Goal: Task Accomplishment & Management: Manage account settings

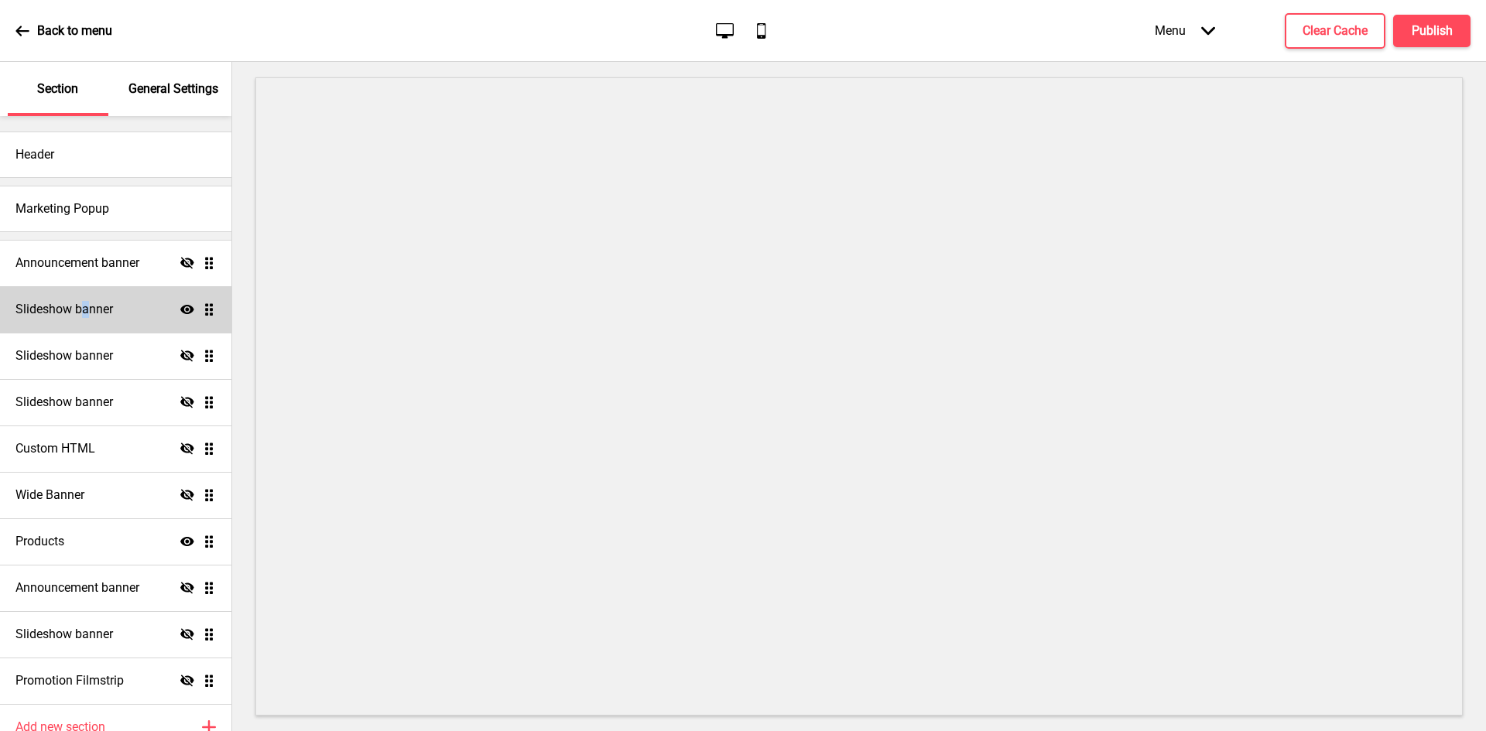
click at [86, 289] on div "Slideshow banner Show Drag" at bounding box center [115, 309] width 231 height 46
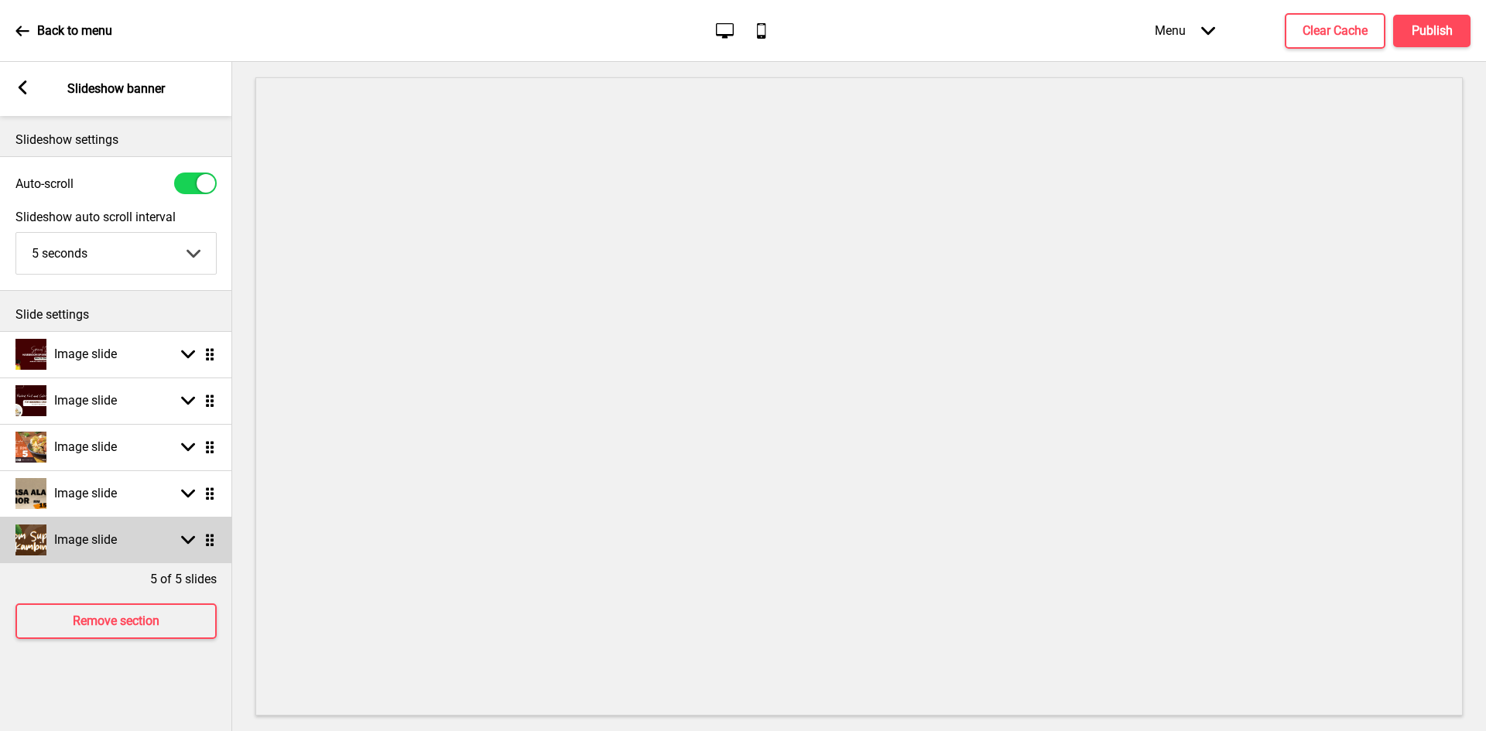
click at [98, 530] on div "Image slide" at bounding box center [65, 540] width 101 height 31
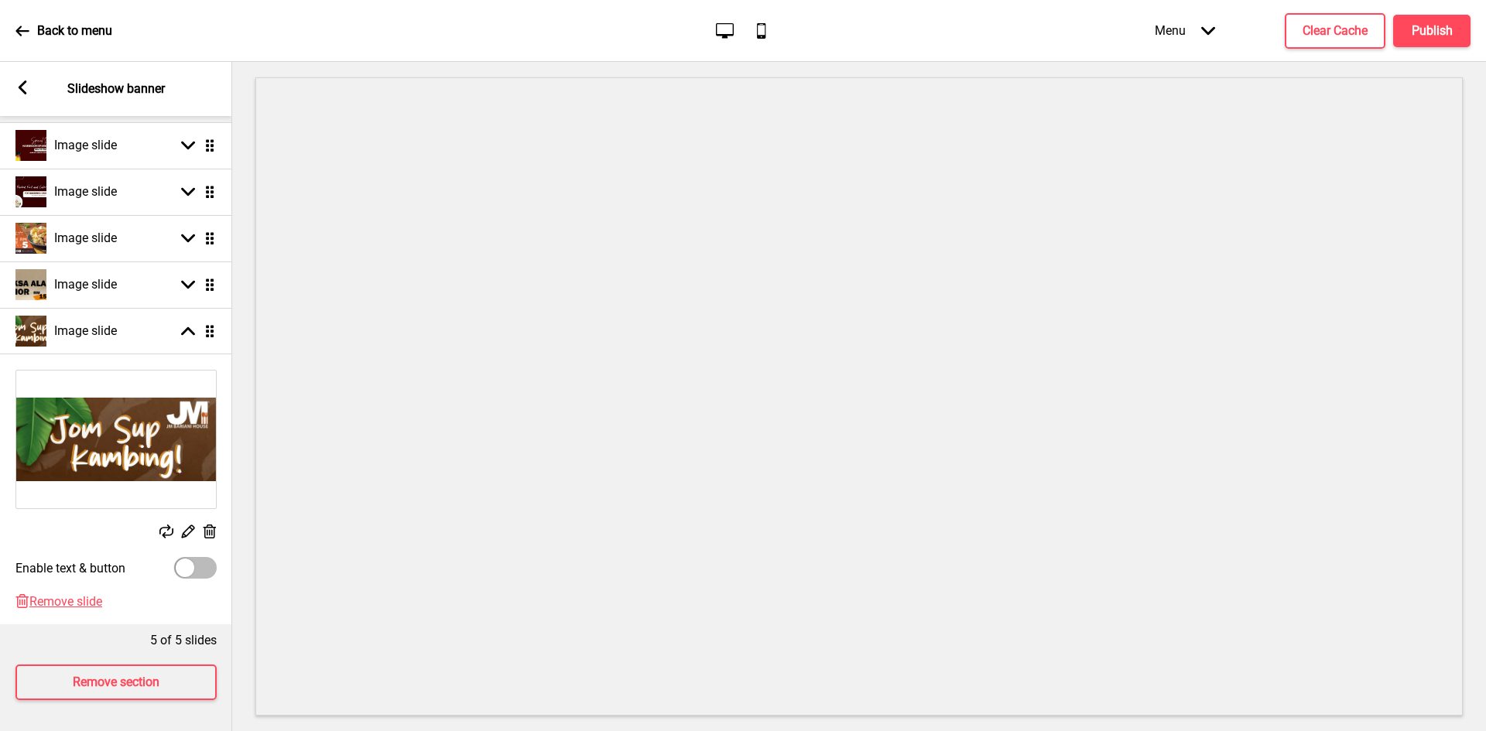
scroll to position [221, 0]
click at [196, 557] on div at bounding box center [195, 568] width 43 height 22
checkbox input "true"
select select "right"
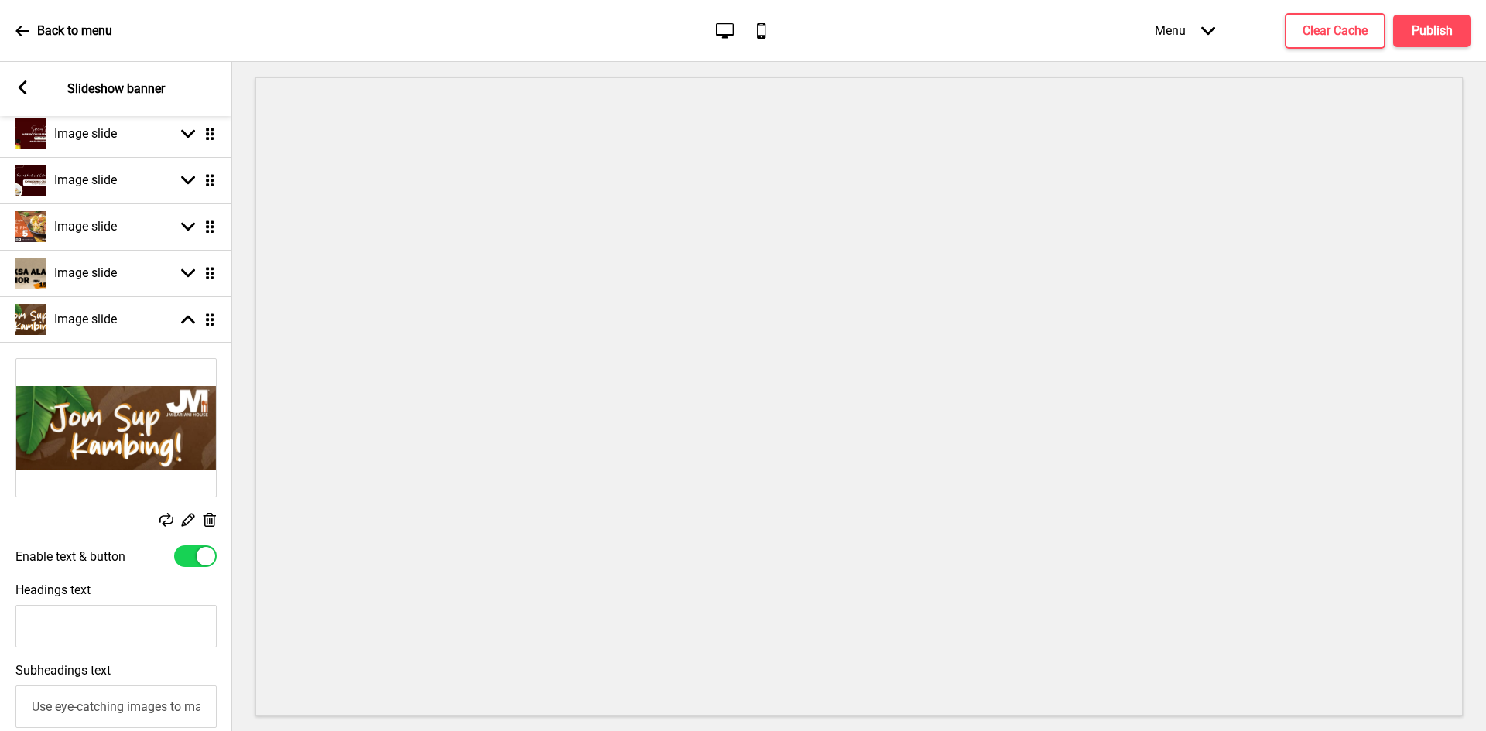
click at [196, 553] on div at bounding box center [195, 557] width 43 height 22
checkbox input "false"
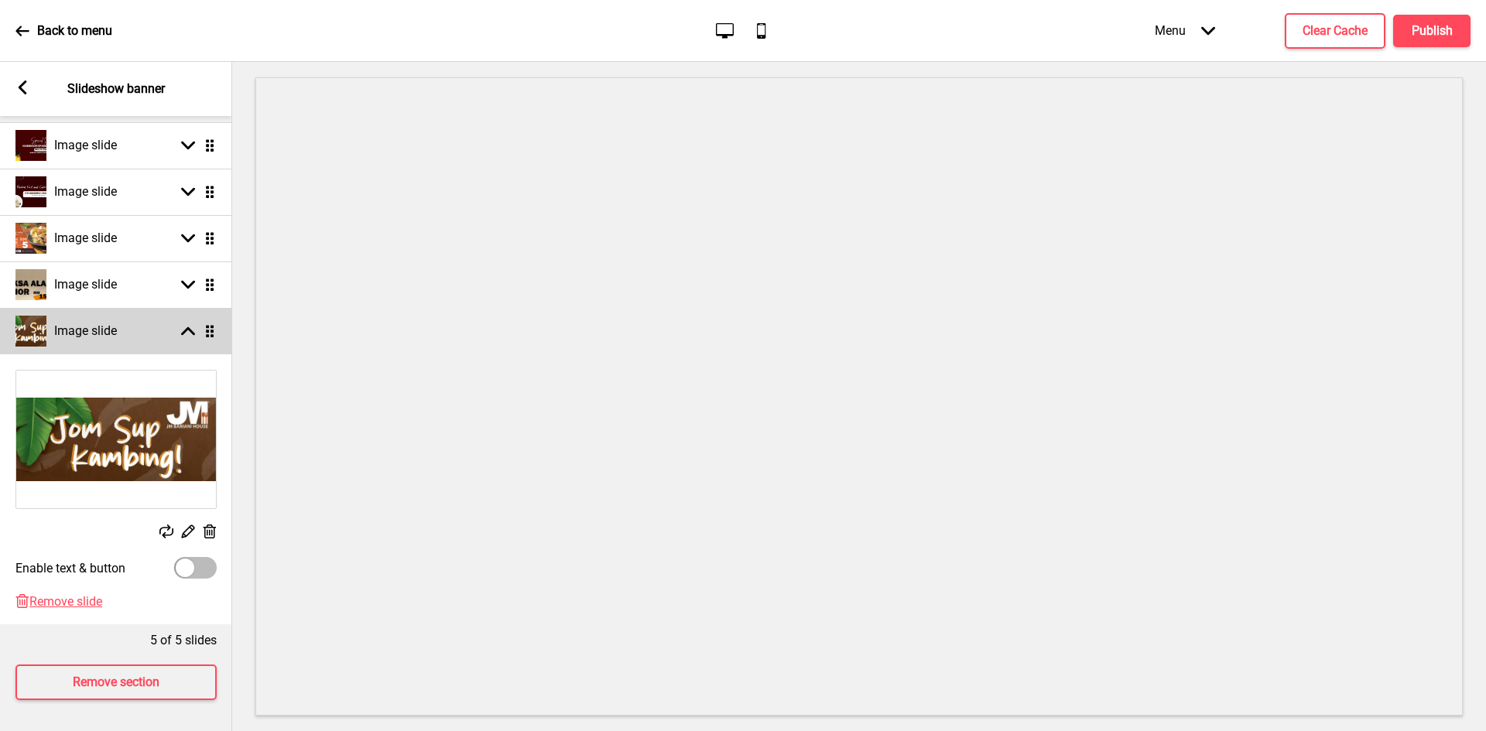
click at [193, 324] on rect at bounding box center [188, 331] width 14 height 14
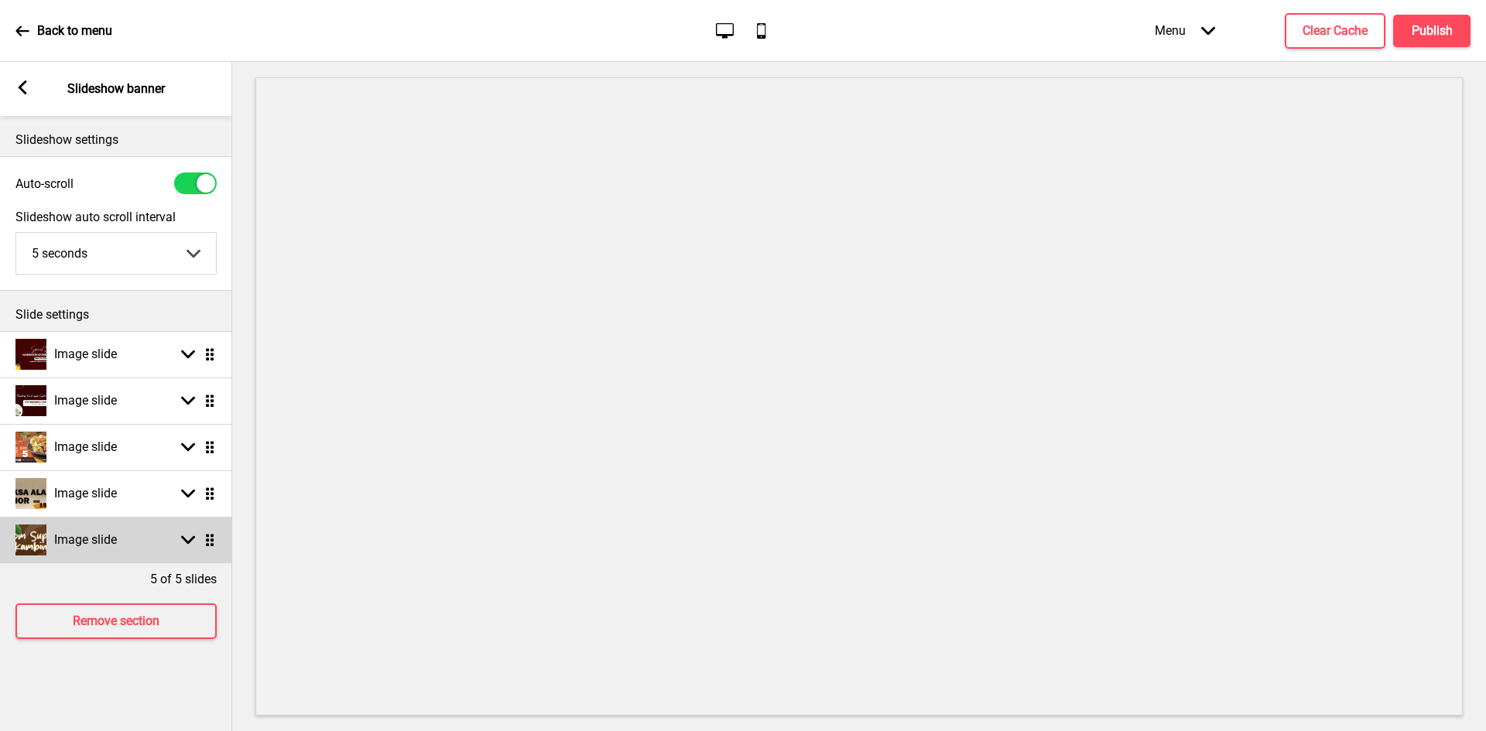
scroll to position [0, 0]
click at [205, 544] on ul "Image slide Arrow down Drag Image slide Arrow down Drag Image slide Arrow down …" at bounding box center [116, 447] width 232 height 232
click at [163, 544] on div "Image slide Arrow down Drag" at bounding box center [116, 540] width 232 height 46
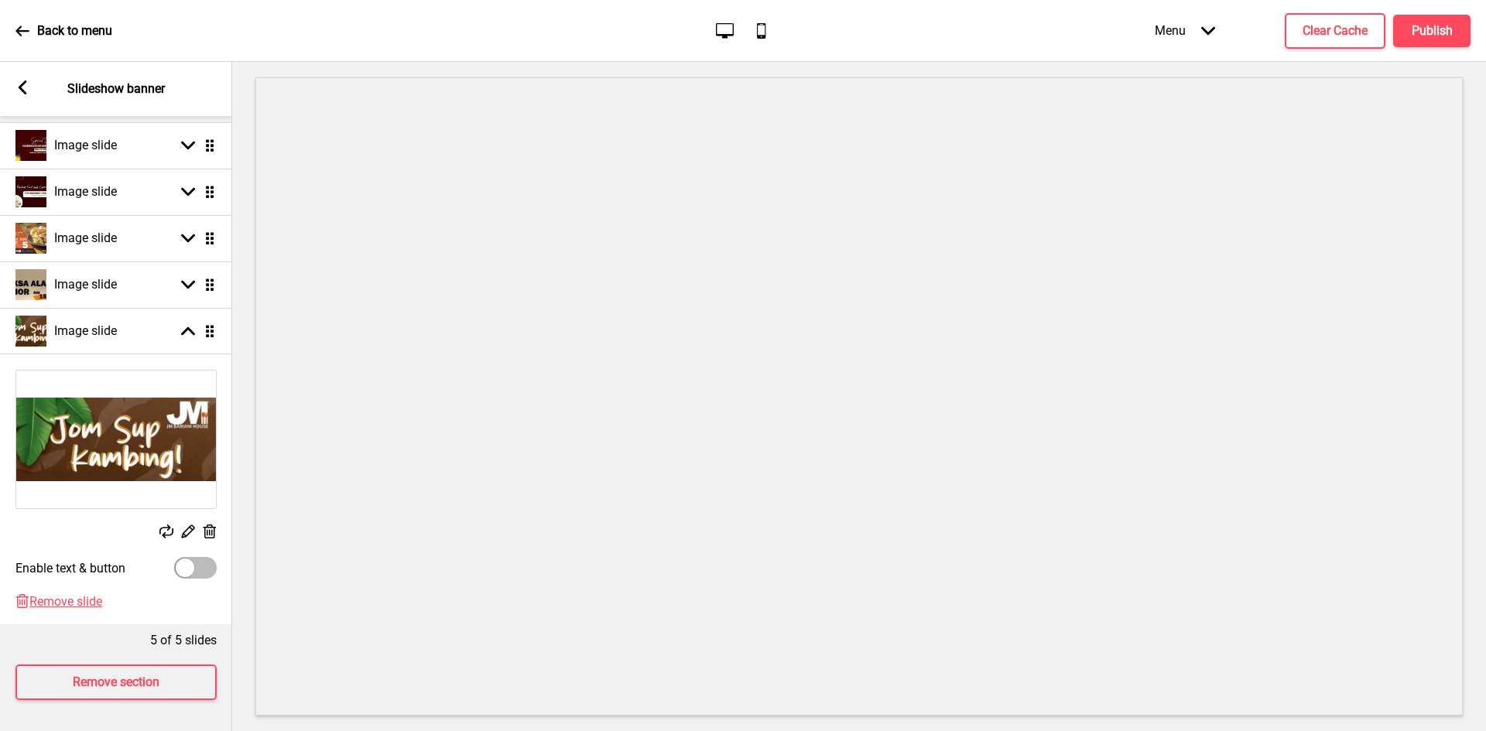
scroll to position [221, 0]
click at [210, 524] on rect at bounding box center [209, 532] width 16 height 16
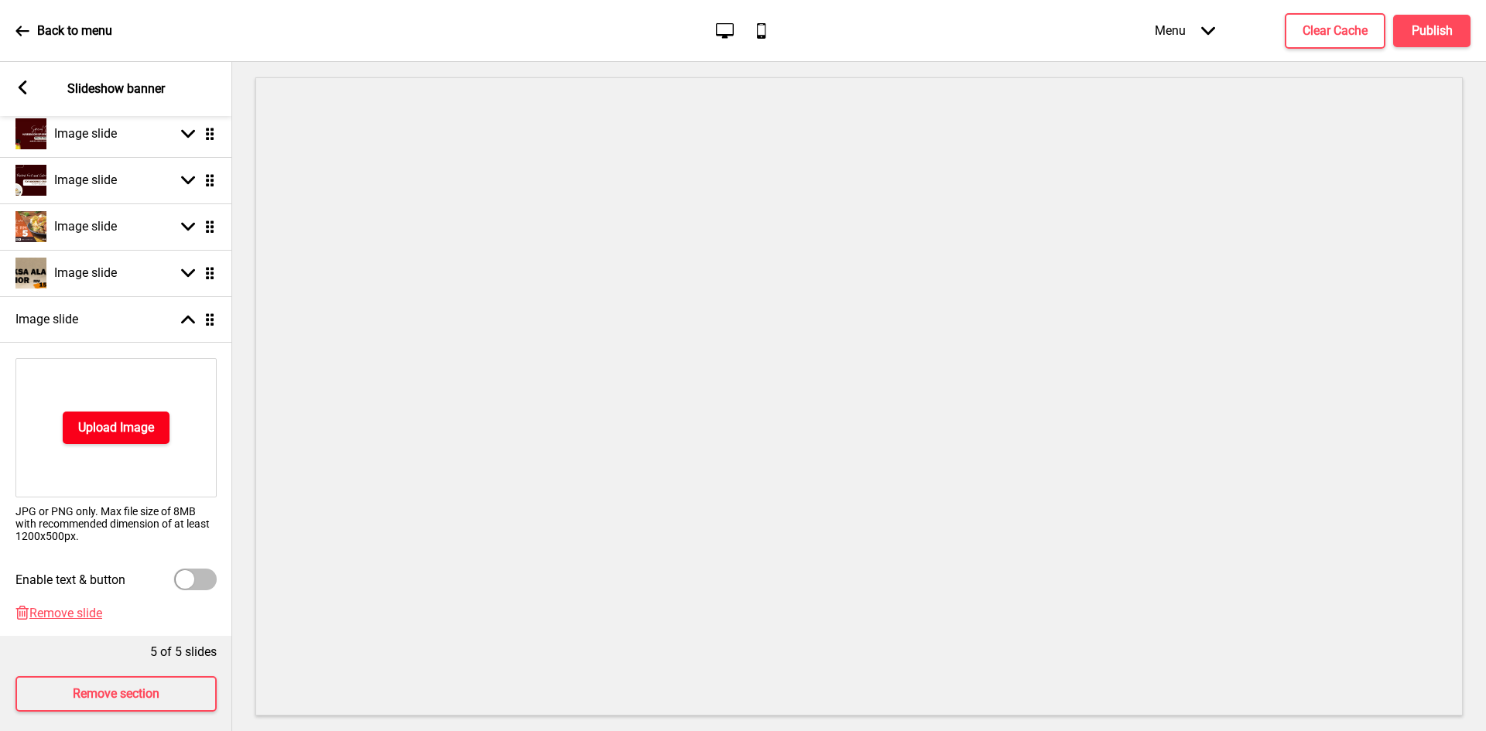
click at [146, 415] on button "Upload Image" at bounding box center [116, 428] width 107 height 33
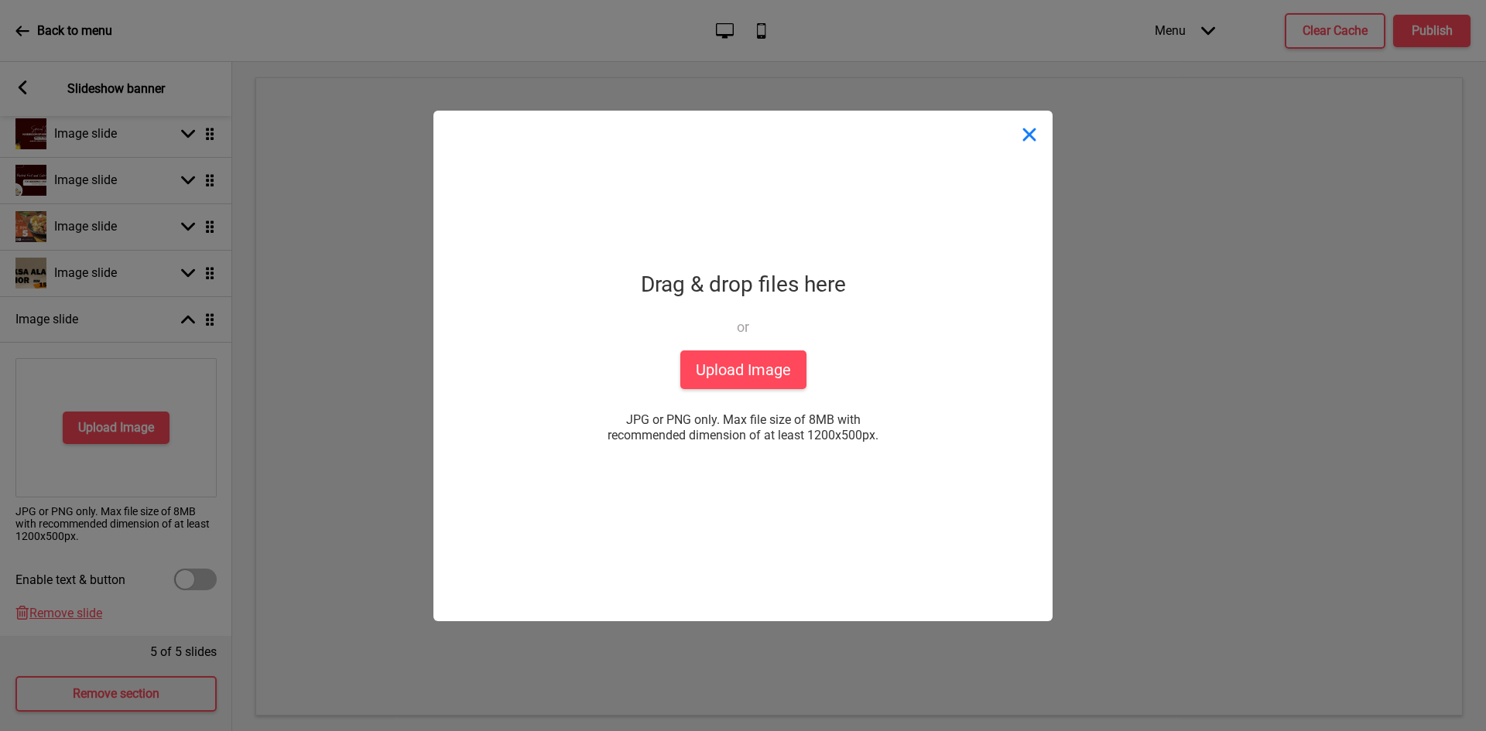
click at [1032, 146] on button "Close" at bounding box center [1029, 134] width 46 height 46
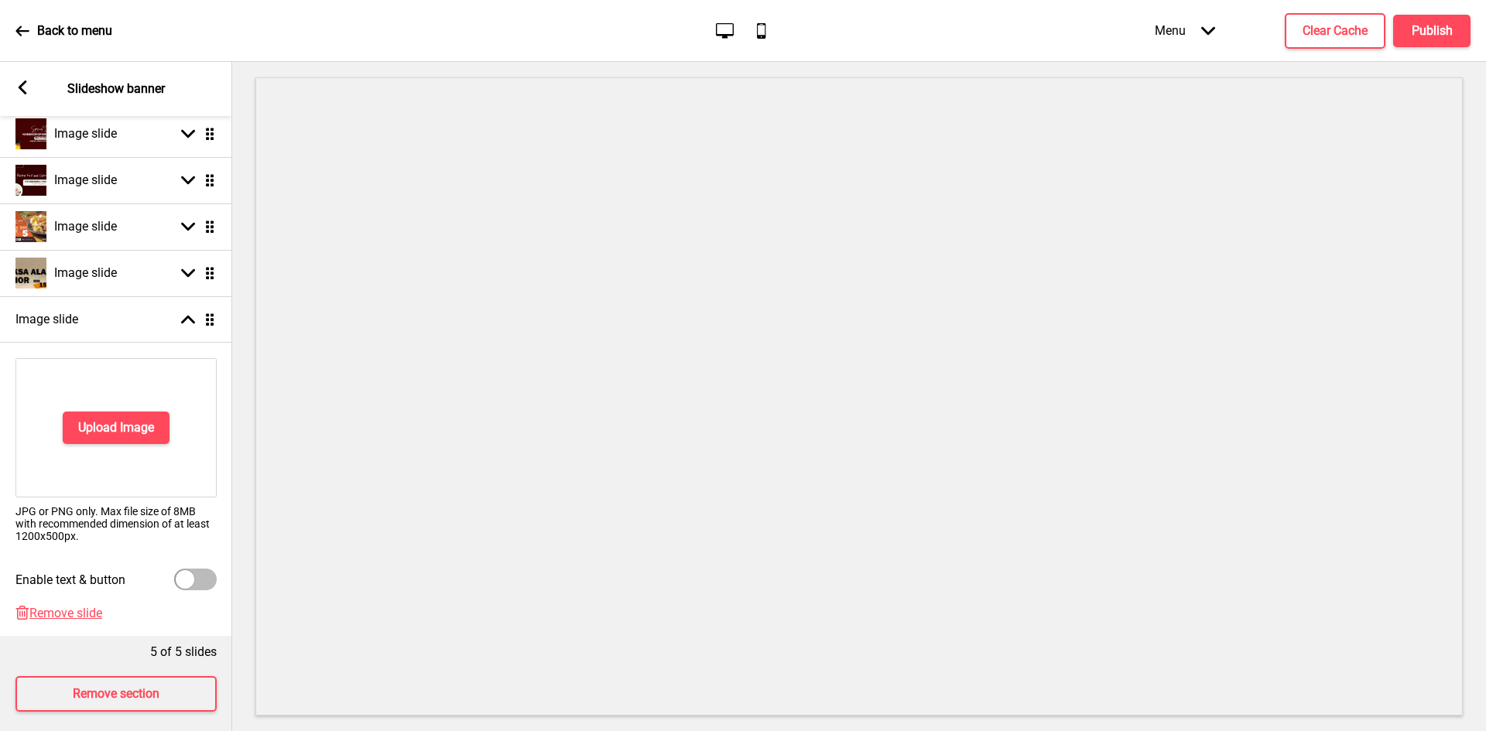
click at [24, 89] on rect at bounding box center [22, 87] width 14 height 14
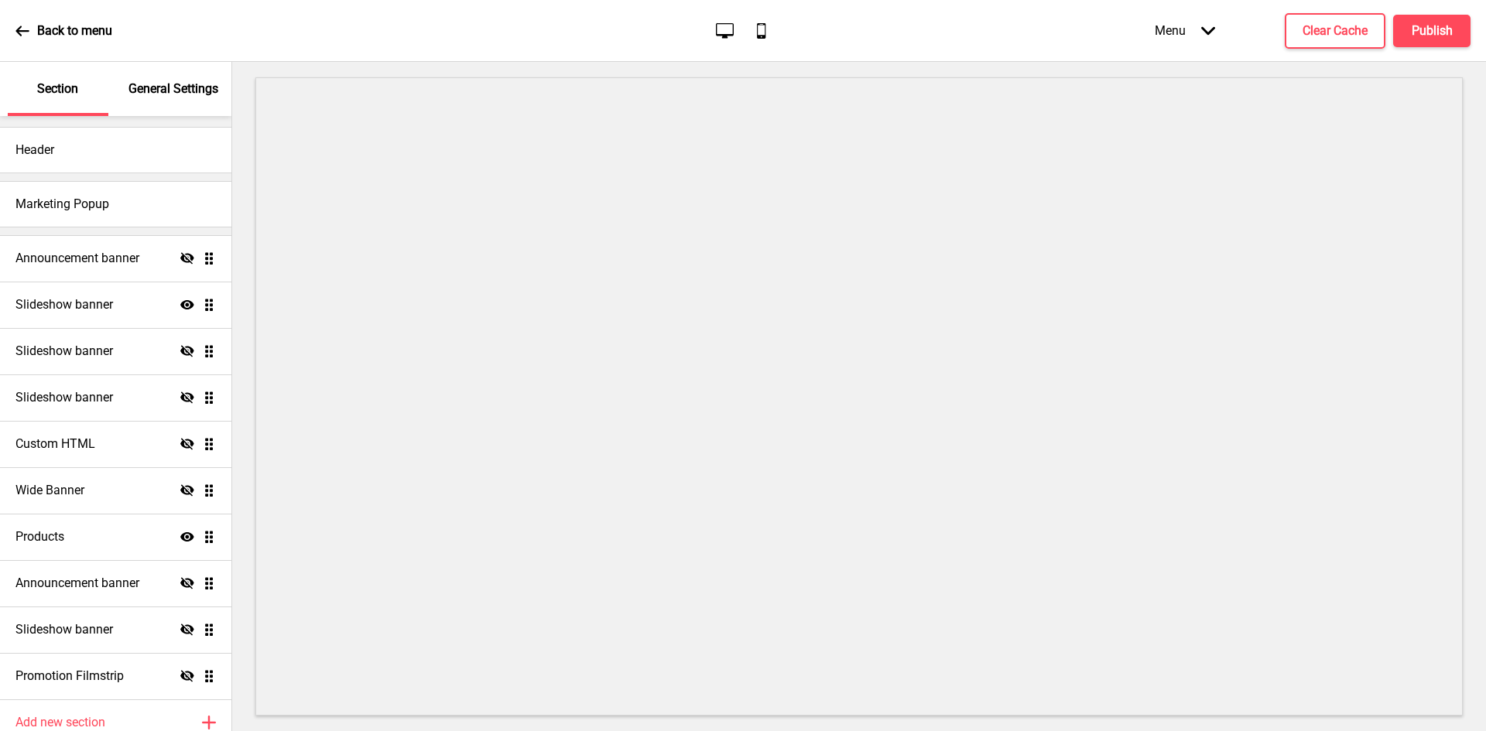
scroll to position [0, 0]
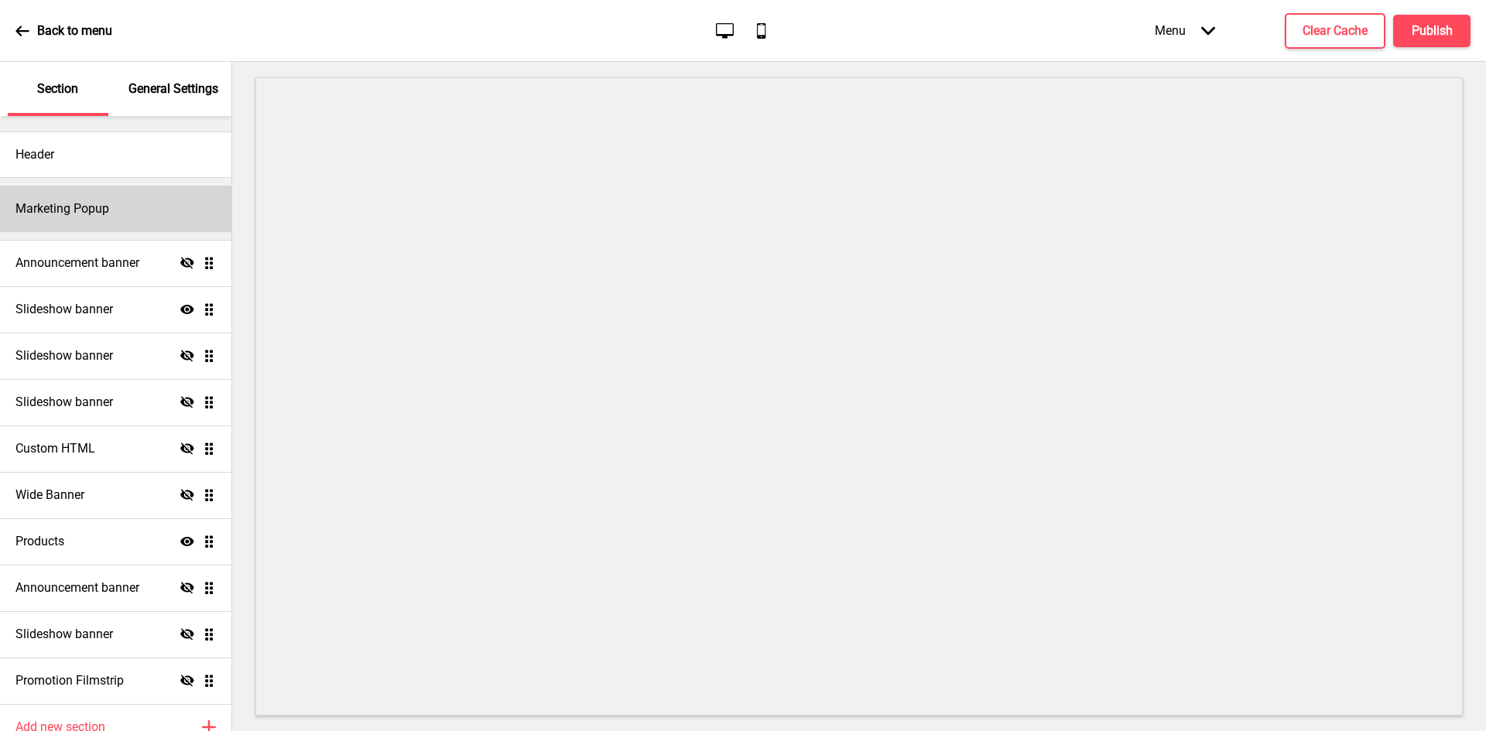
click at [104, 209] on h4 "Marketing Popup" at bounding box center [62, 208] width 94 height 17
select select "daily"
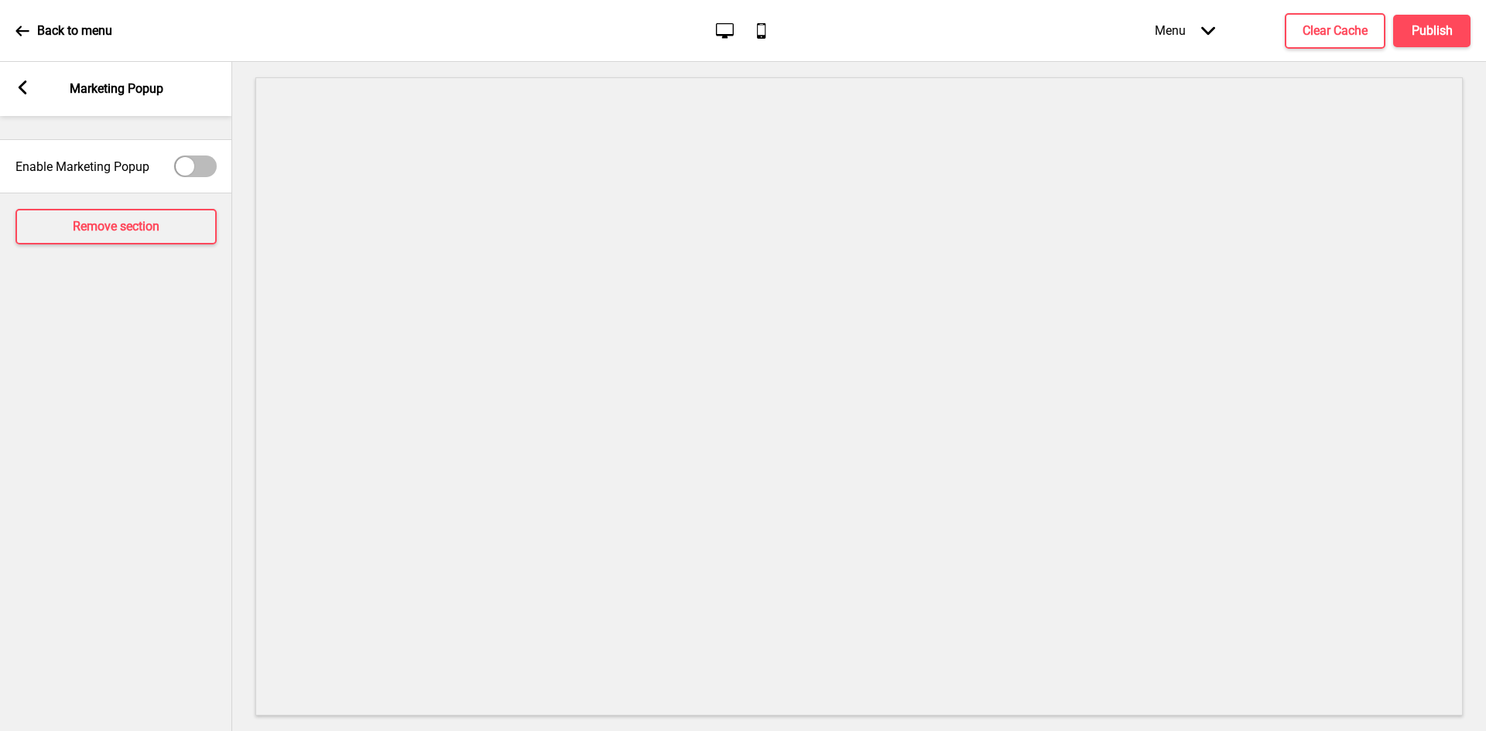
click at [21, 84] on rect at bounding box center [22, 87] width 14 height 14
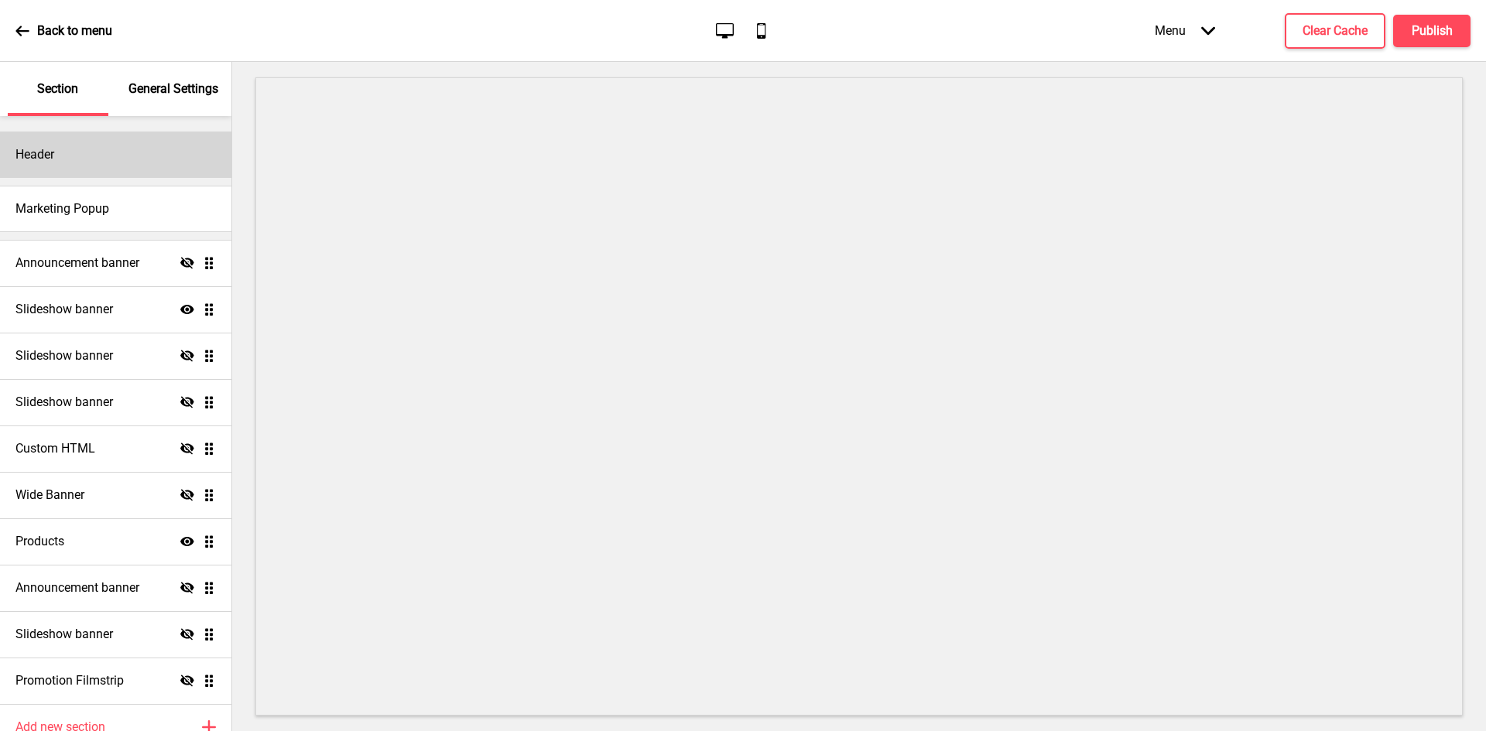
click at [89, 145] on div "Header" at bounding box center [115, 155] width 231 height 46
select select "Libre Baskerville"
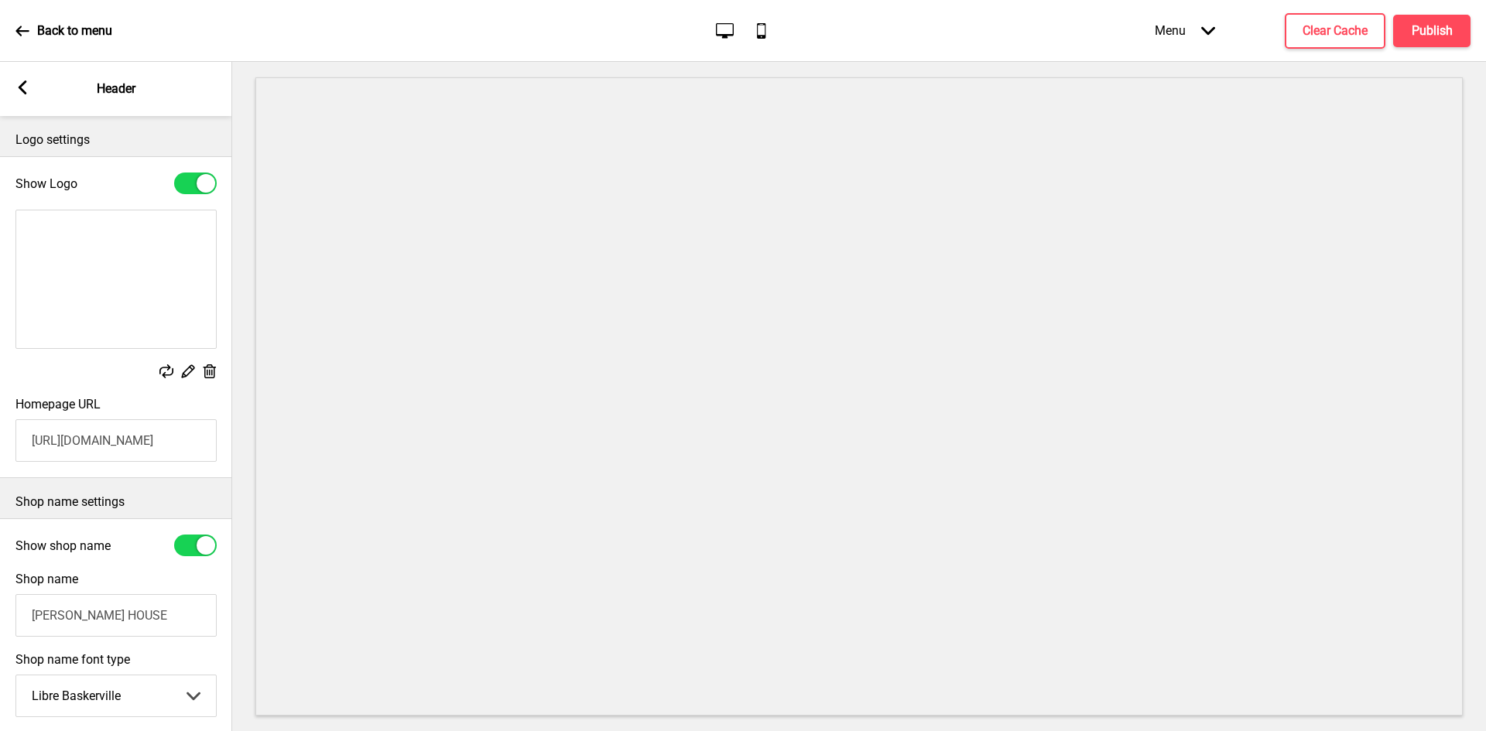
click at [28, 91] on rect at bounding box center [22, 87] width 14 height 14
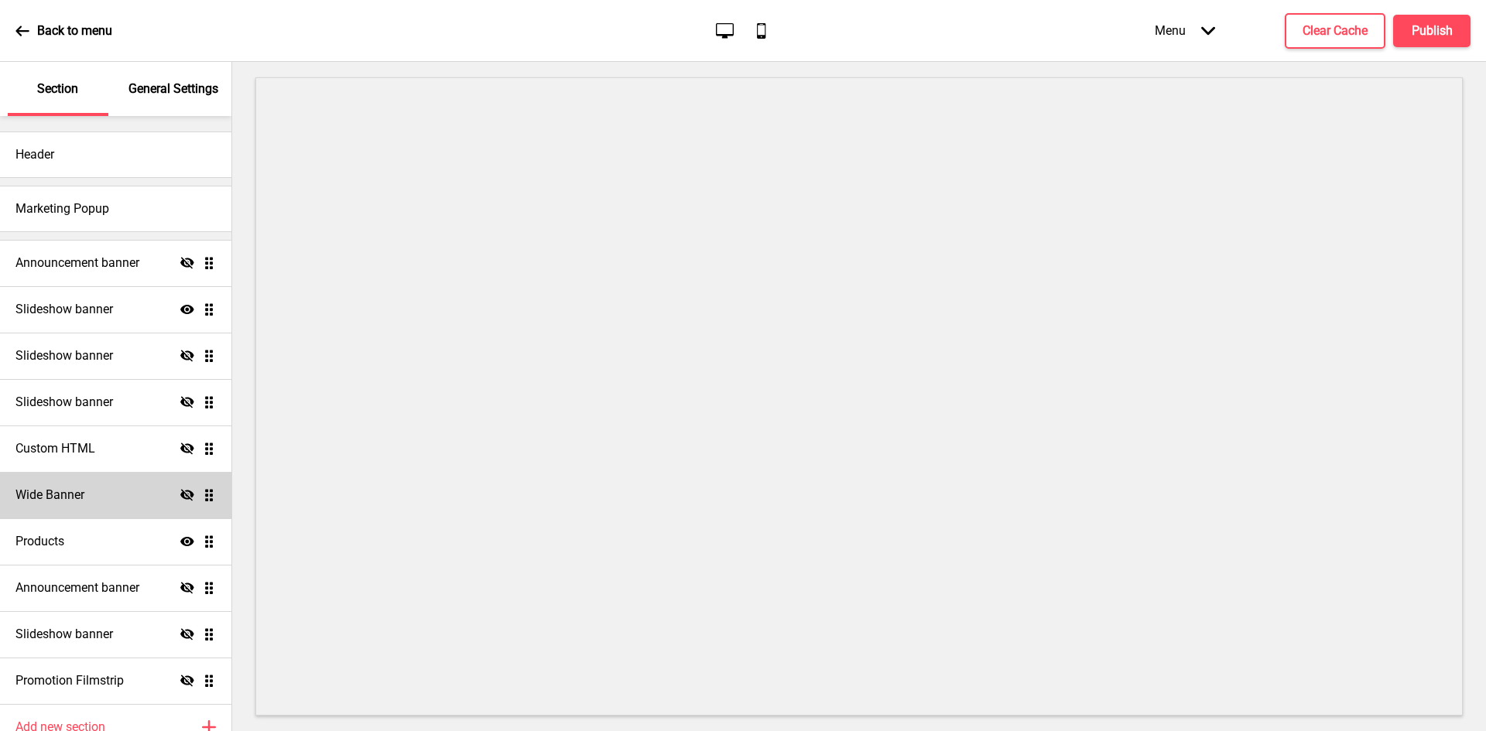
click at [70, 498] on h4 "Wide Banner" at bounding box center [49, 495] width 69 height 17
select select "medium"
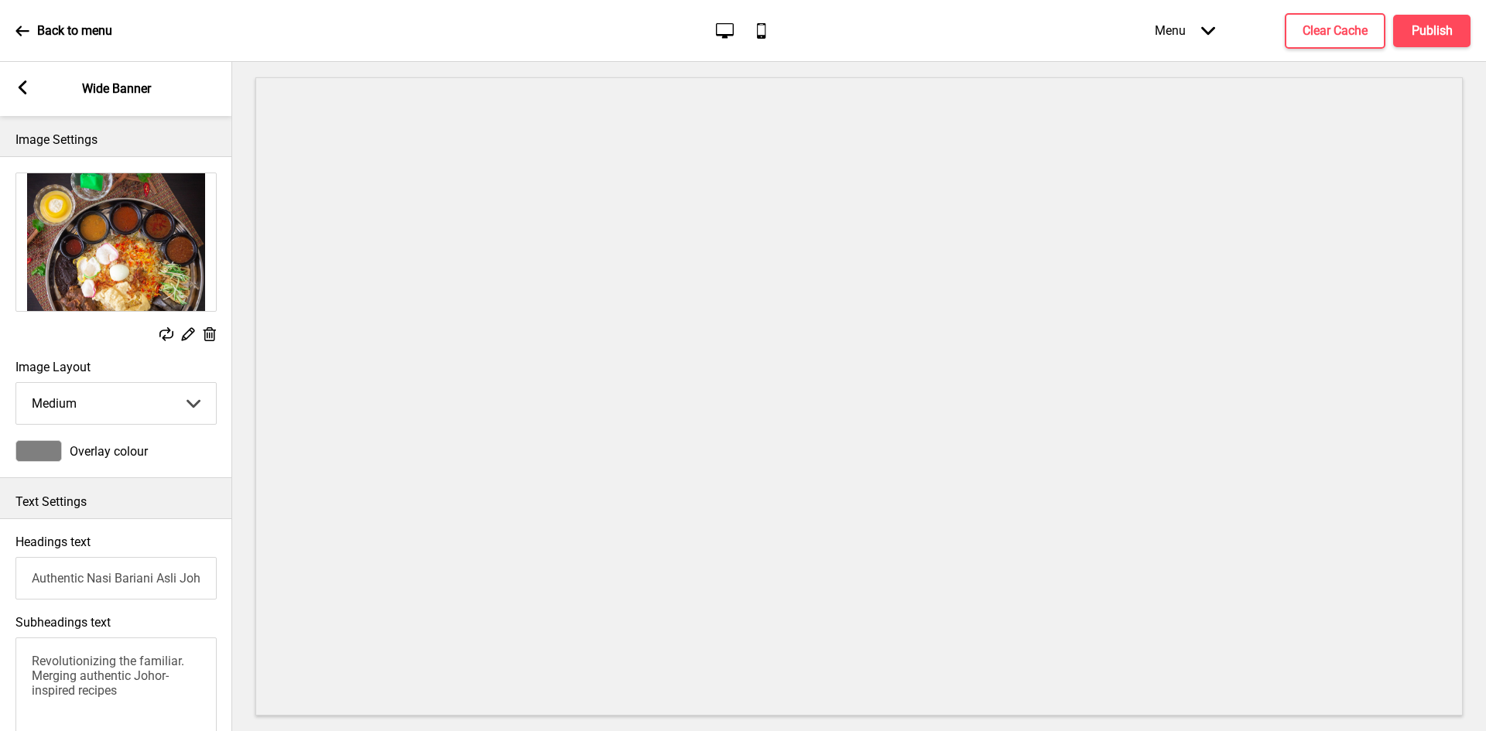
click at [21, 95] on div "Arrow left" at bounding box center [22, 88] width 14 height 17
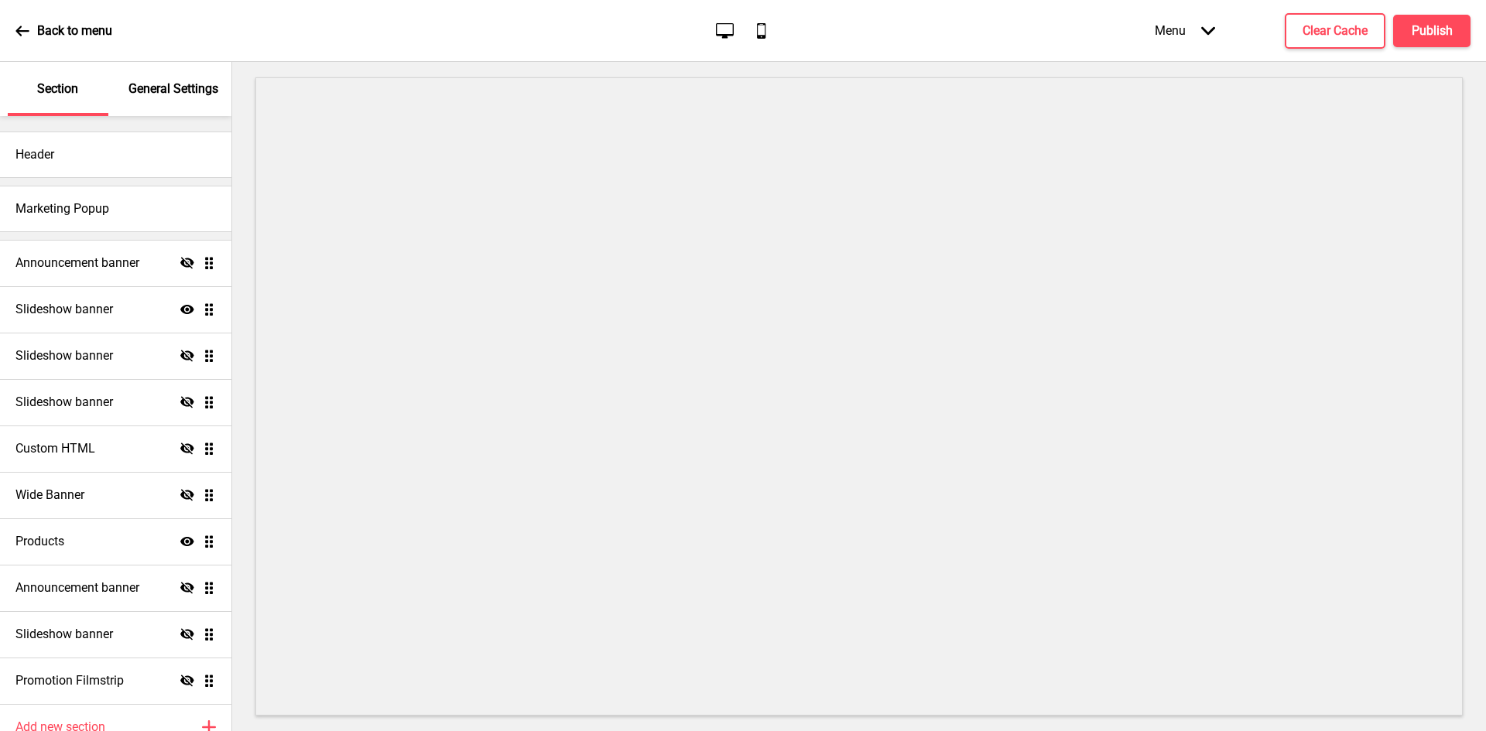
click at [25, 28] on icon at bounding box center [22, 31] width 14 height 14
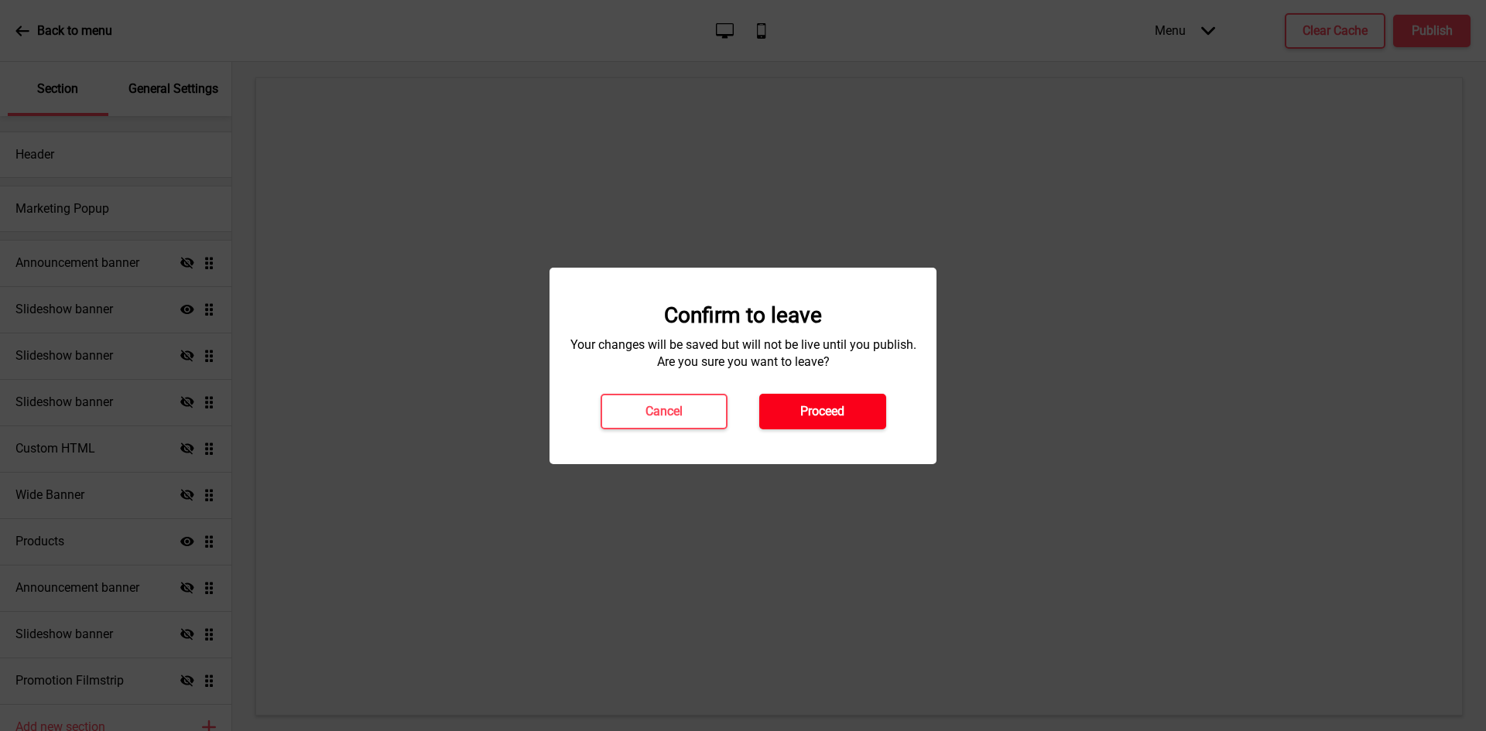
click at [837, 408] on h4 "Proceed" at bounding box center [822, 411] width 44 height 17
